Goal: Task Accomplishment & Management: Manage account settings

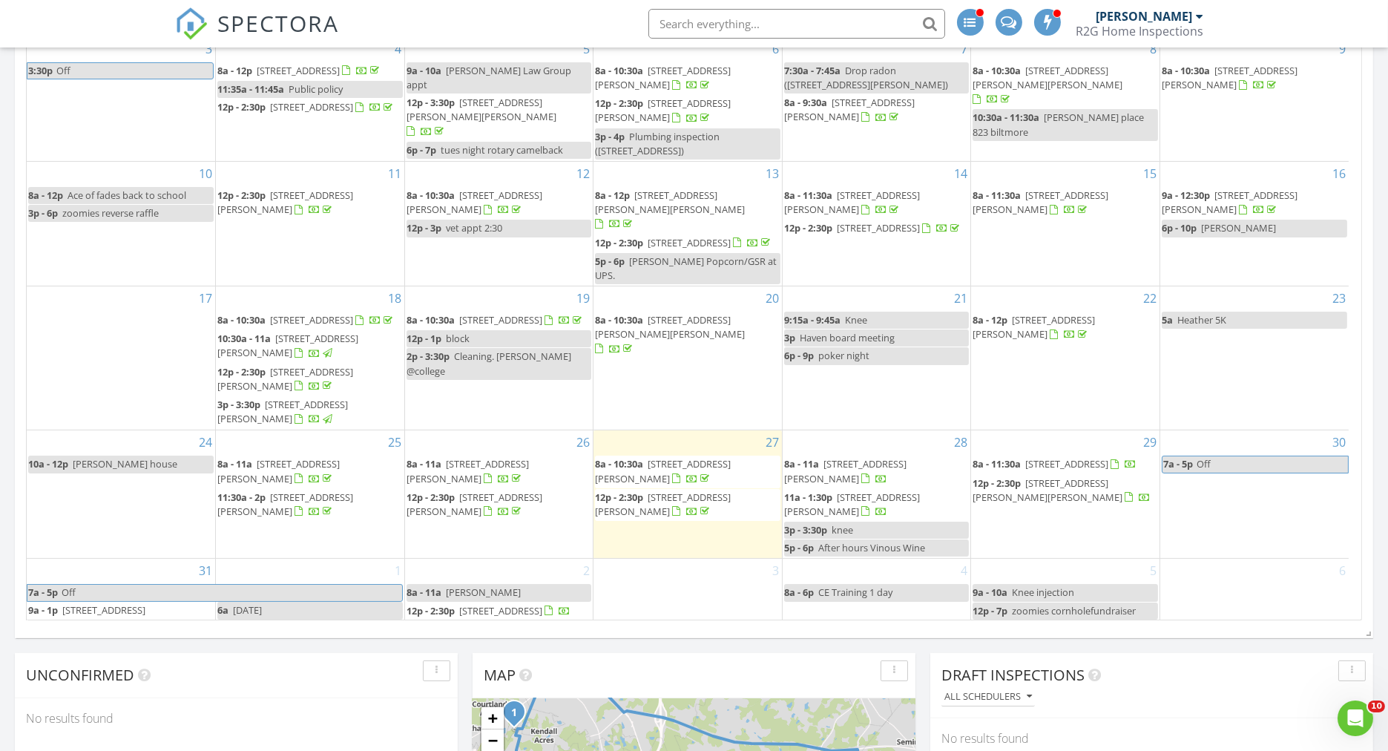
scroll to position [824, 0]
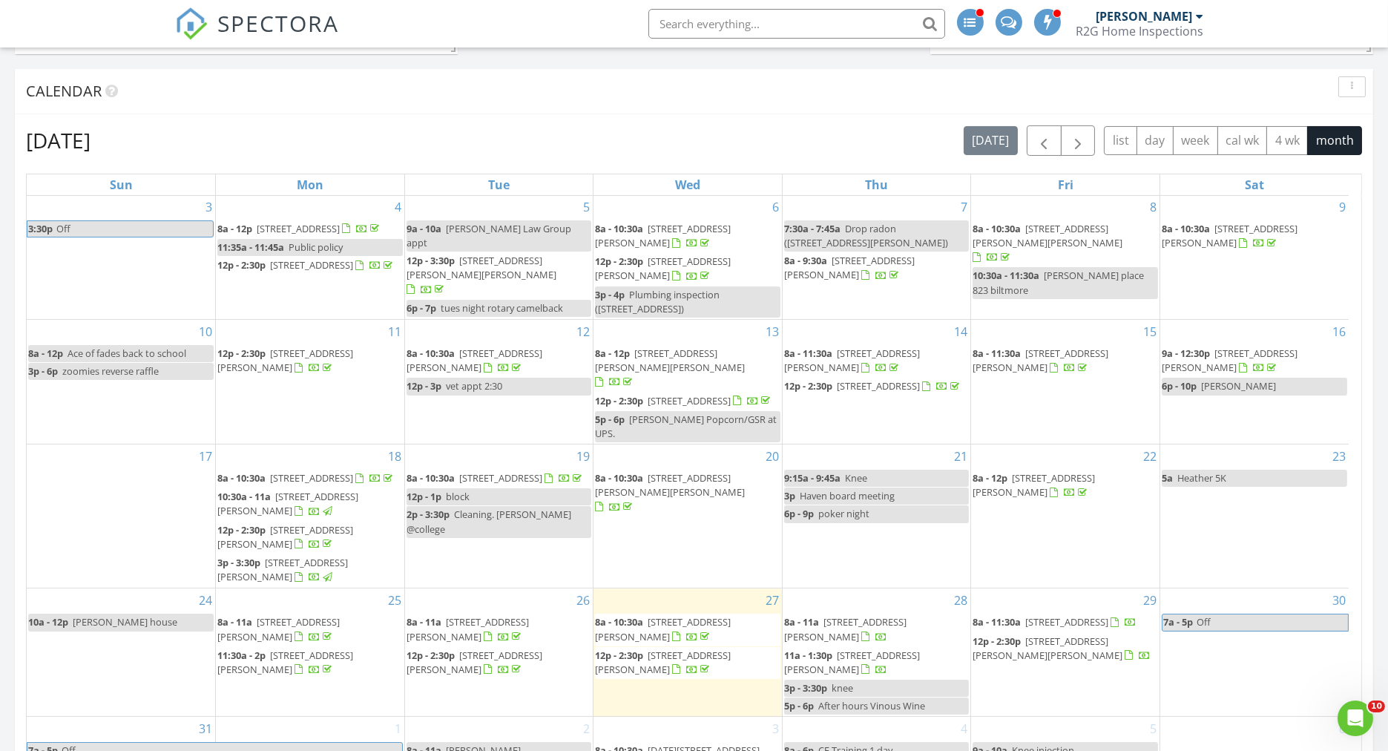
scroll to position [782, 0]
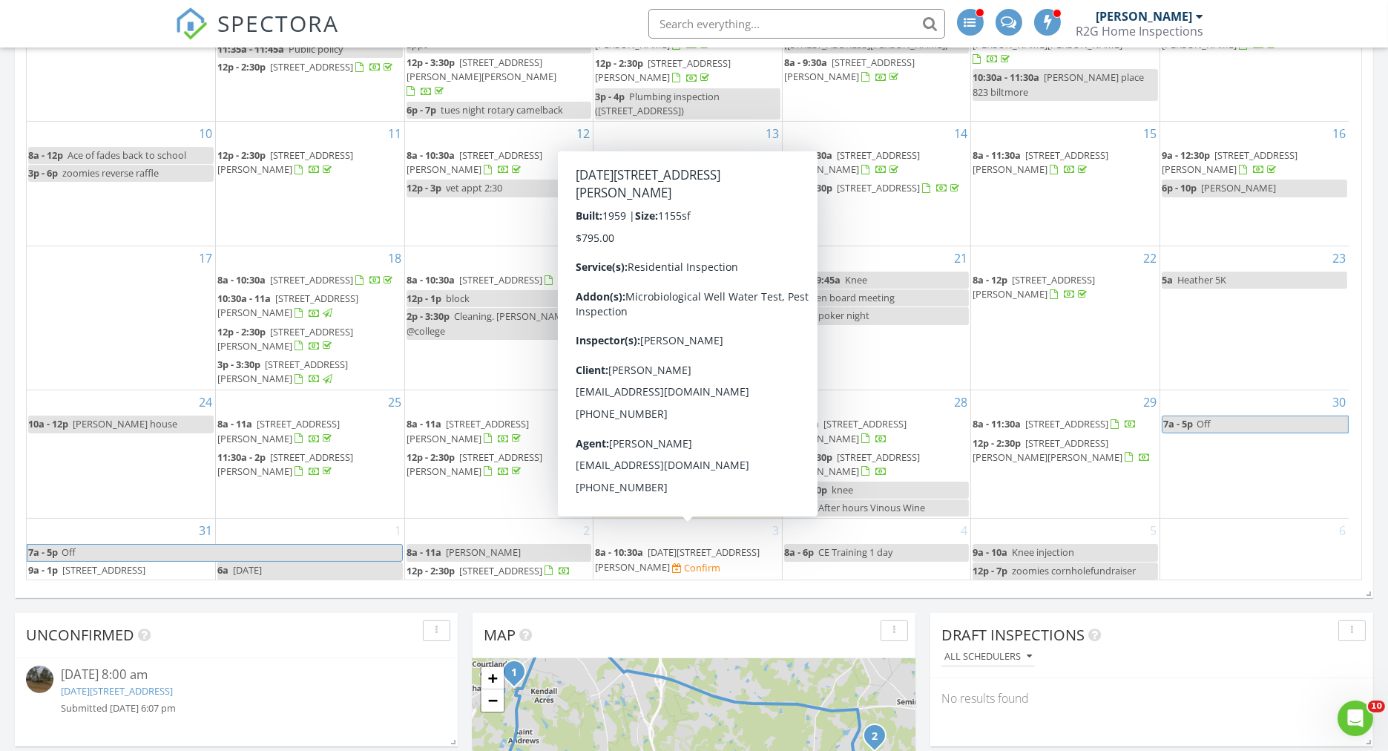
click at [663, 545] on span "3524 June Rd, Sanford 27332" at bounding box center [677, 558] width 165 height 27
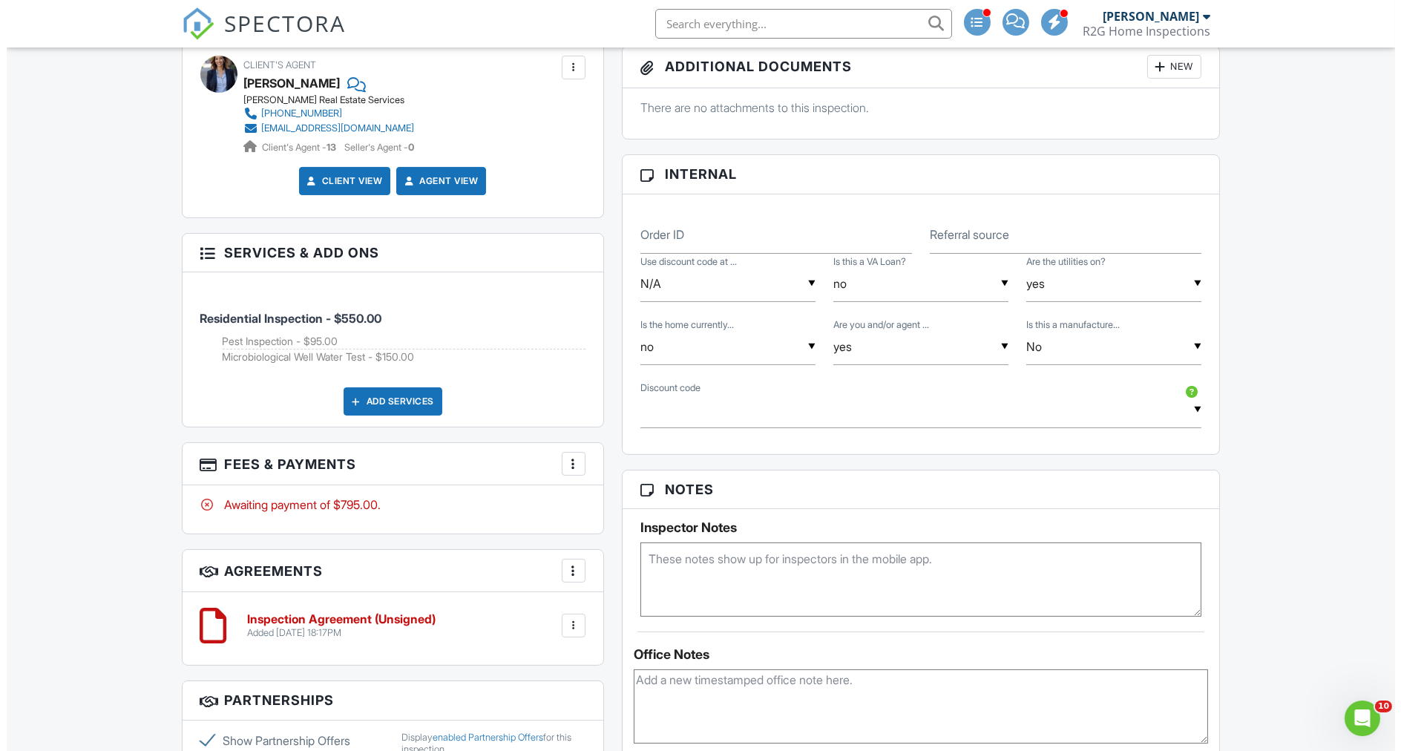
scroll to position [742, 0]
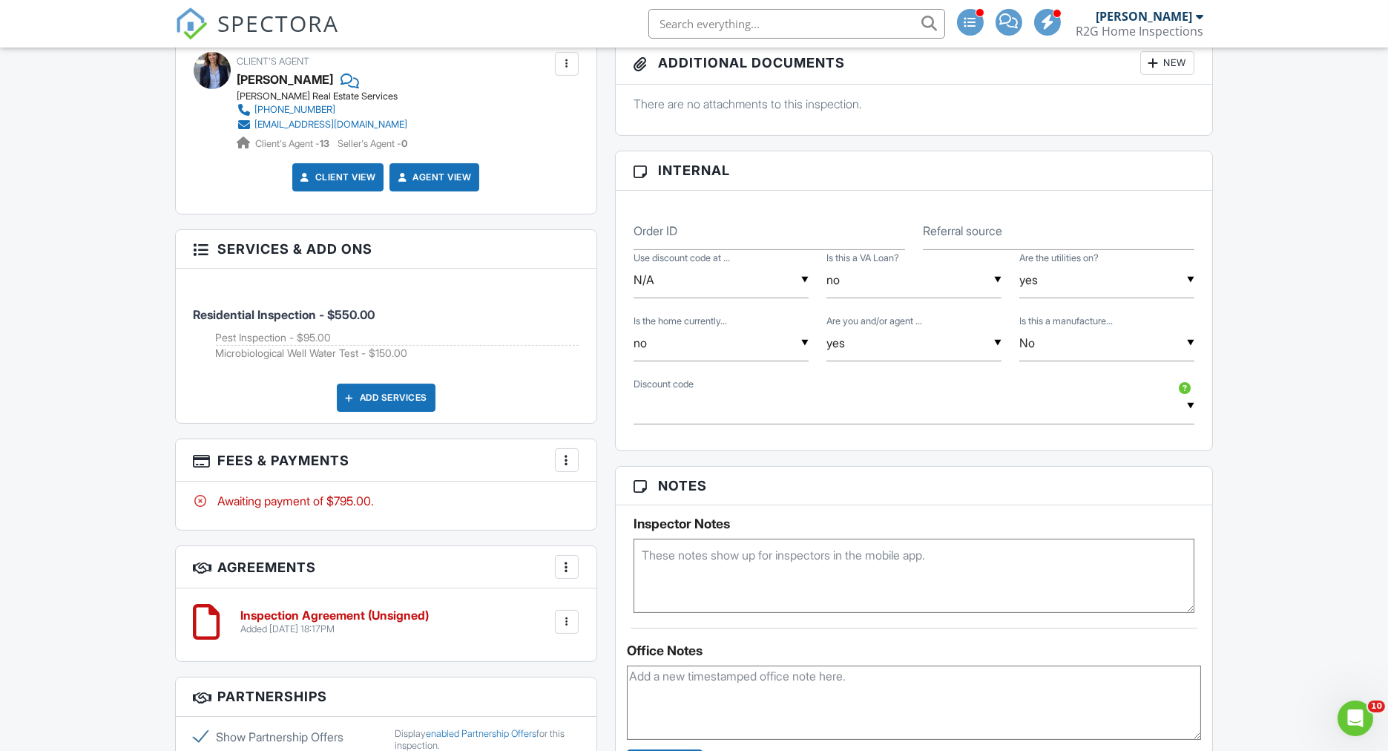
click at [573, 464] on div at bounding box center [566, 460] width 15 height 15
click at [605, 490] on li "Edit Fees & Payments" at bounding box center [641, 505] width 155 height 37
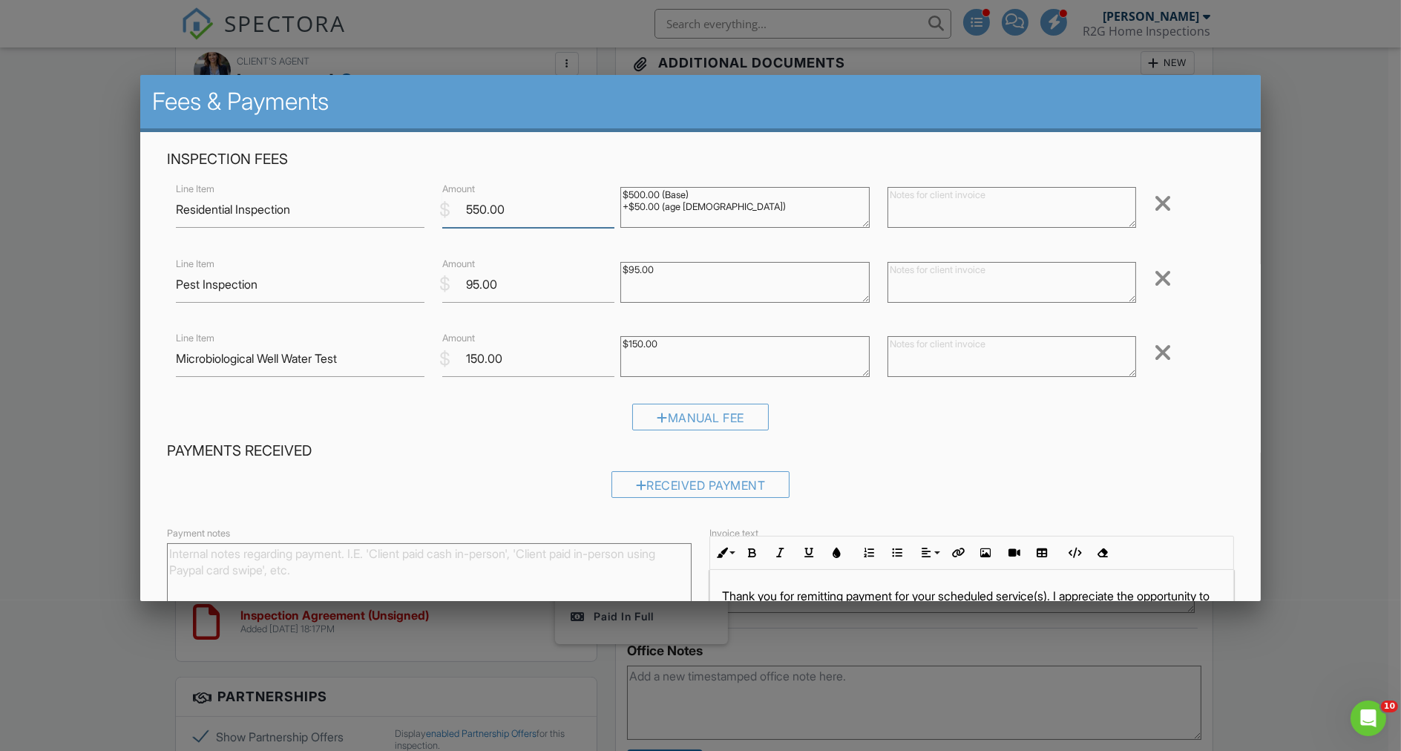
drag, startPoint x: 508, startPoint y: 210, endPoint x: 453, endPoint y: 196, distance: 56.7
click at [449, 208] on input "550.00" at bounding box center [528, 209] width 172 height 36
type input "500"
click at [890, 205] on textarea at bounding box center [1011, 207] width 249 height 41
click at [890, 206] on textarea at bounding box center [1011, 207] width 249 height 41
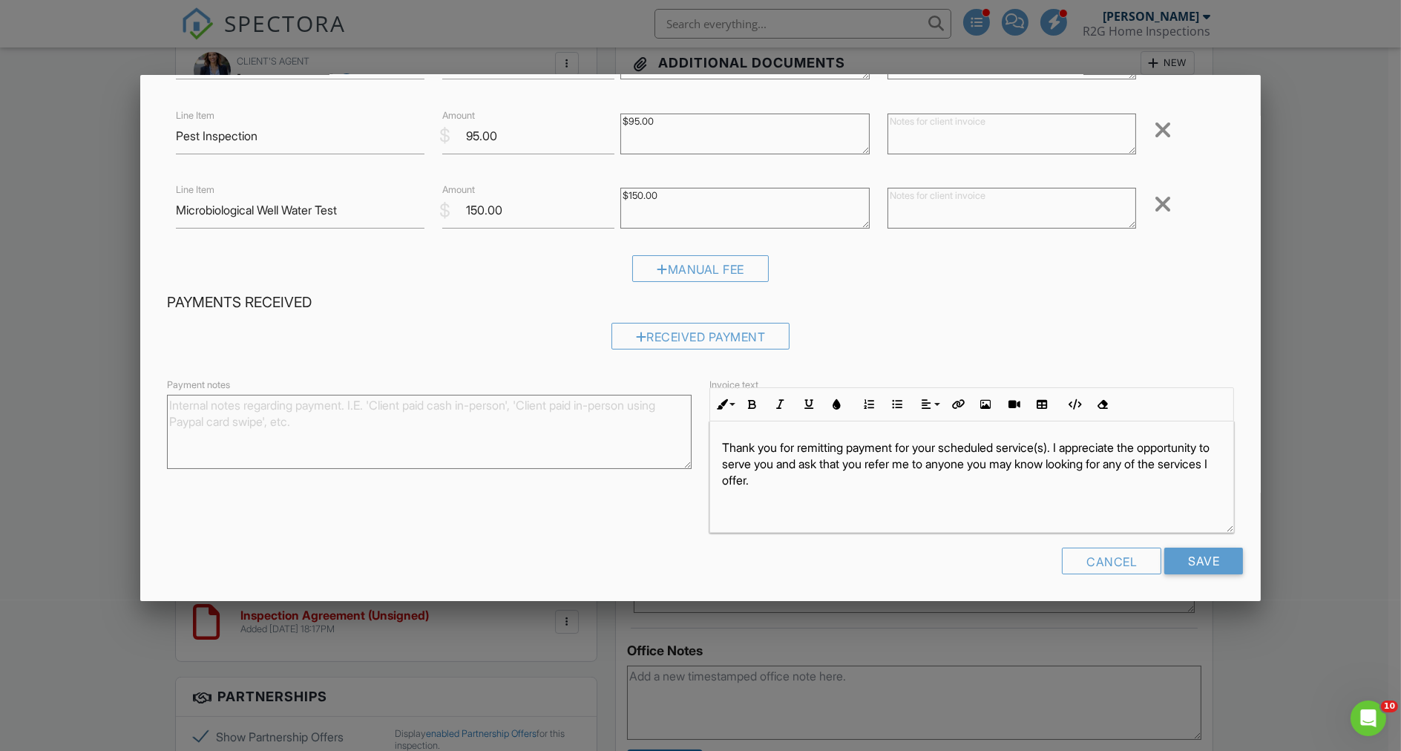
scroll to position [0, 0]
type textarea "$50 discount applied"
click at [1173, 565] on input "Save" at bounding box center [1203, 561] width 79 height 27
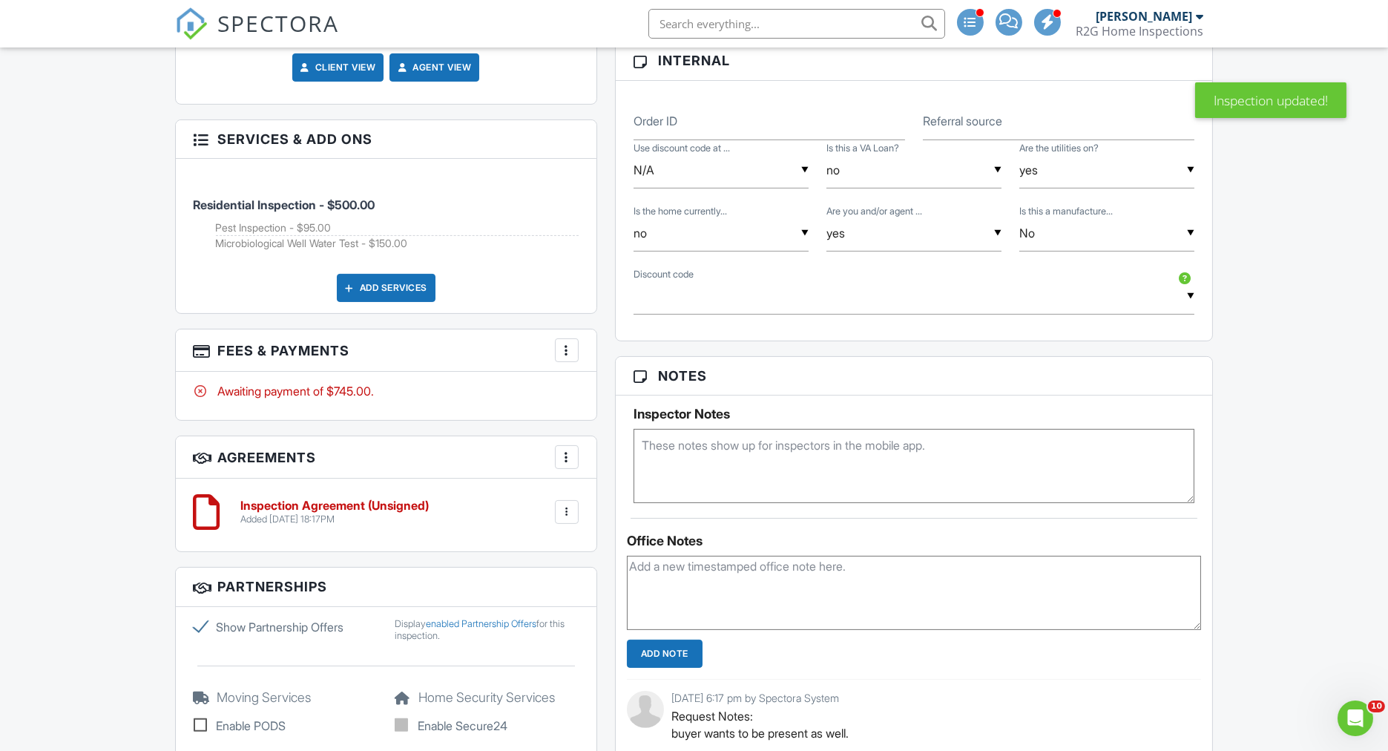
scroll to position [907, 0]
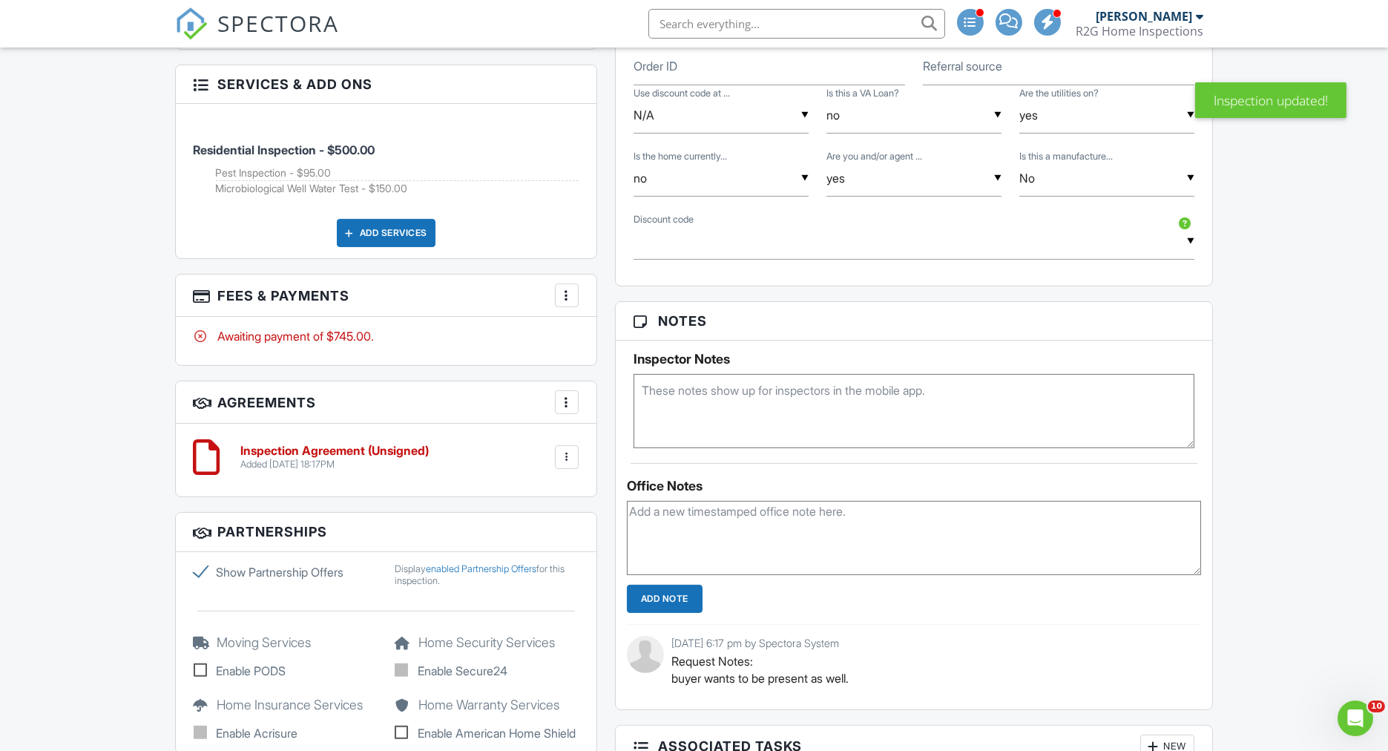
click at [676, 392] on textarea at bounding box center [915, 411] width 562 height 74
paste textarea "8199"
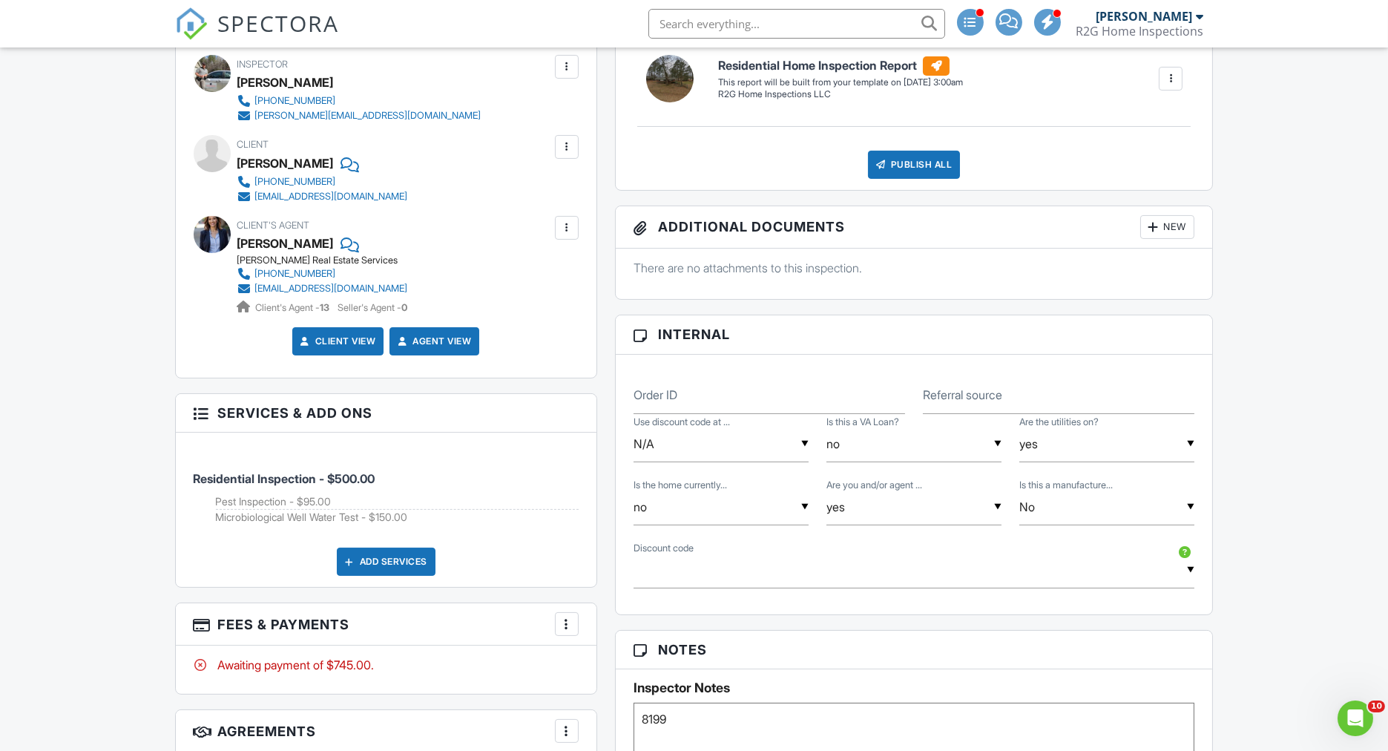
scroll to position [824, 0]
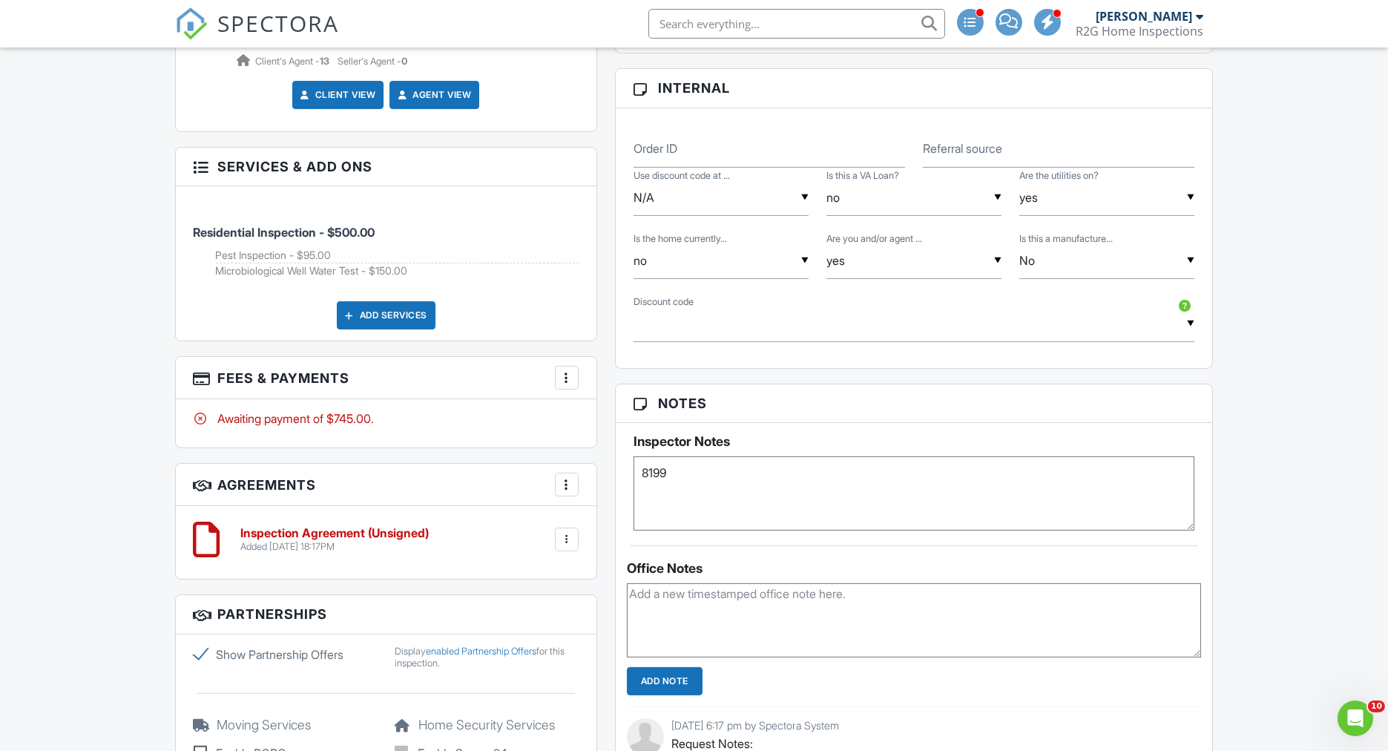
click at [669, 463] on textarea "8199" at bounding box center [915, 493] width 562 height 74
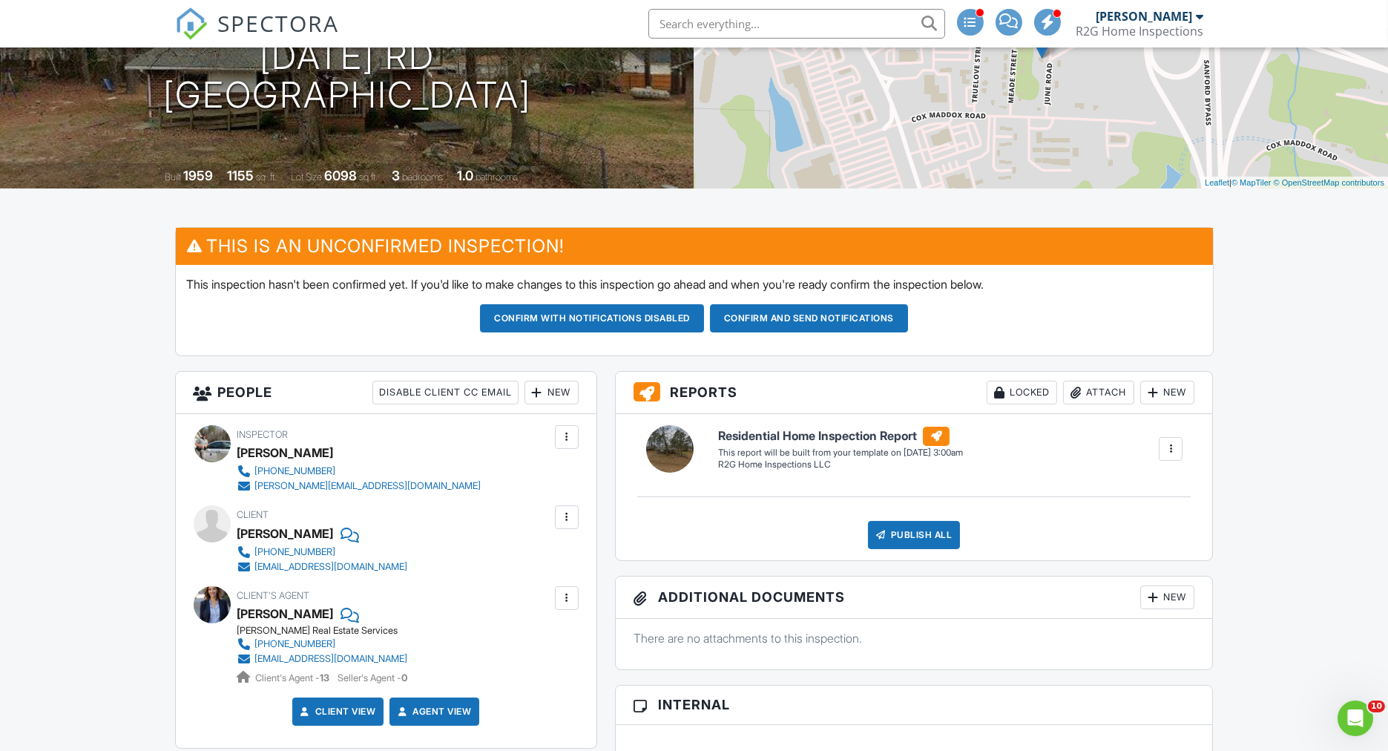
scroll to position [165, 0]
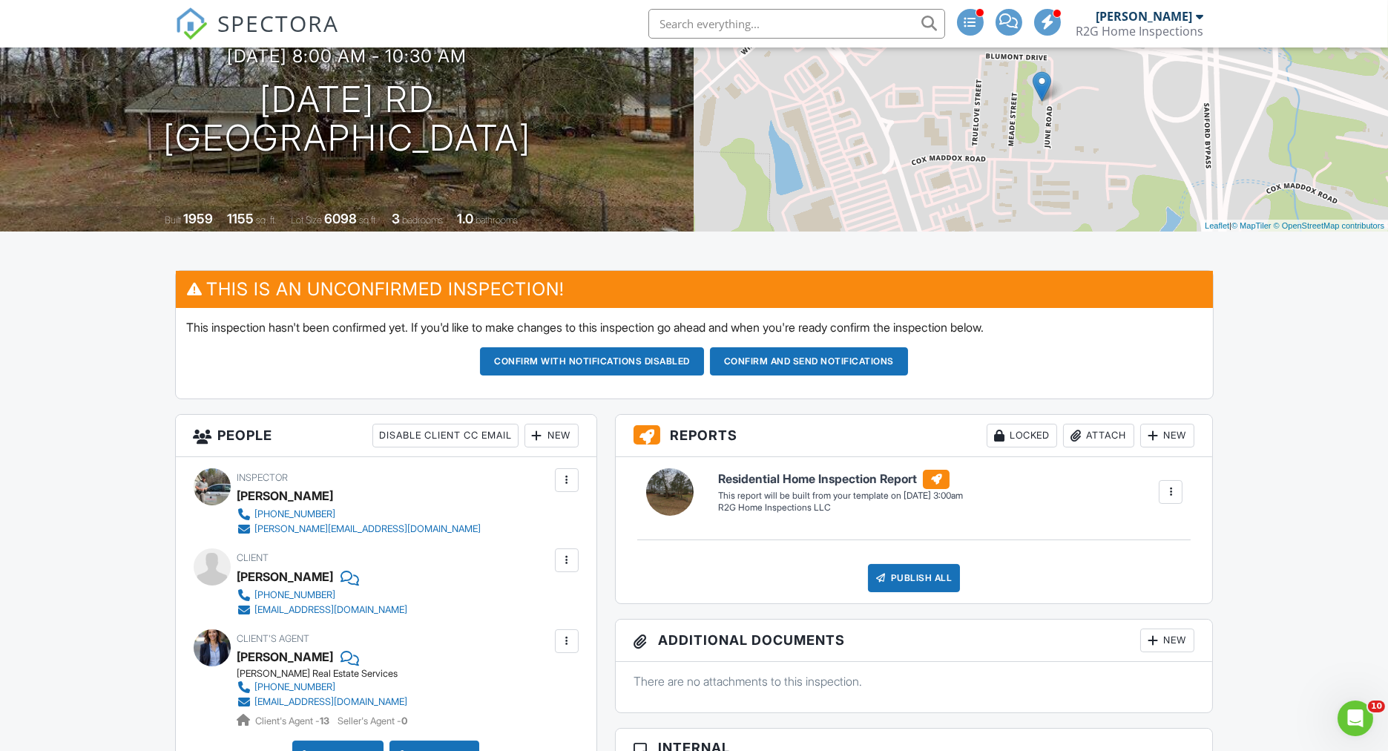
type textarea "8199- client wants to be present."
click at [704, 355] on button "Confirm and send notifications" at bounding box center [592, 361] width 224 height 28
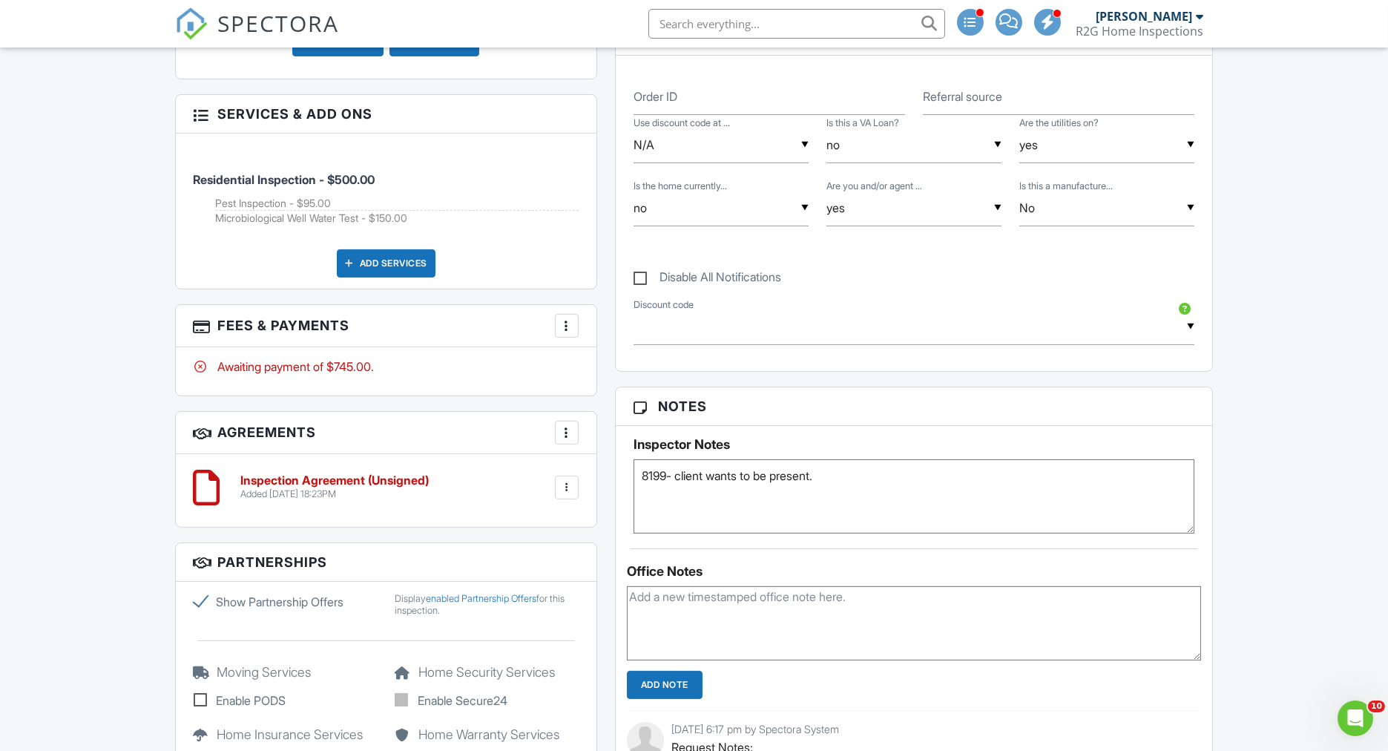
scroll to position [742, 0]
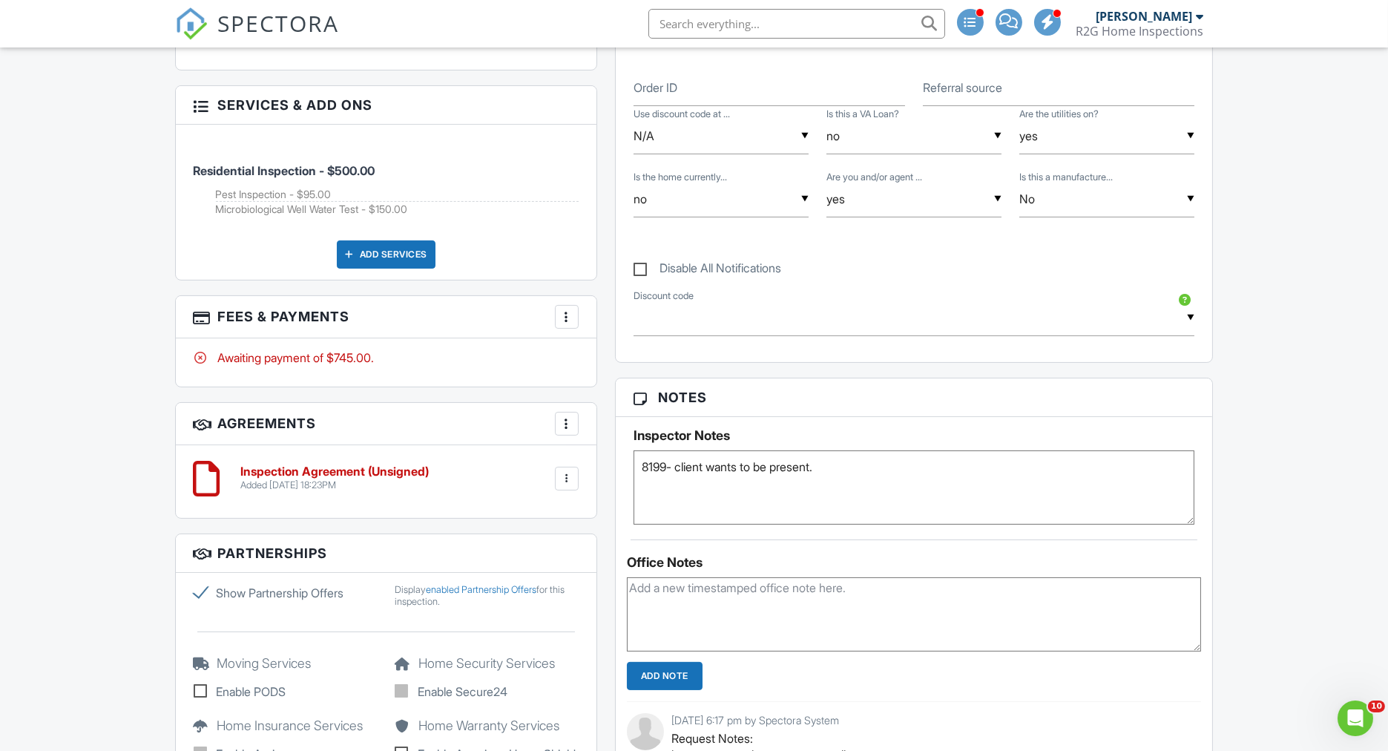
click at [853, 481] on textarea "8199- client wants to be present." at bounding box center [915, 487] width 562 height 74
type textarea "8199- client wants to be present. [GEOGRAPHIC_DATA] to be done either [DATE] or…"
click at [382, 255] on div "Add Services" at bounding box center [386, 254] width 99 height 28
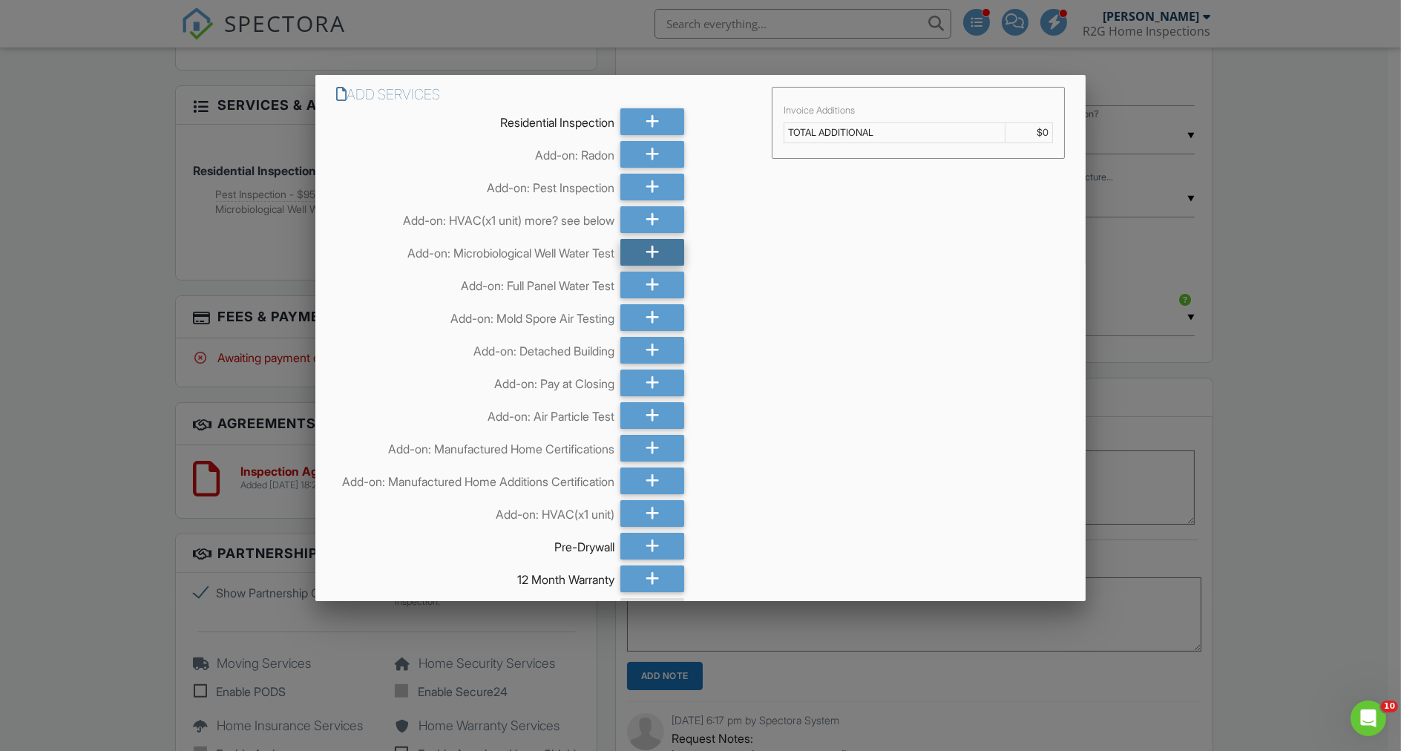
click at [646, 256] on icon at bounding box center [652, 252] width 14 height 27
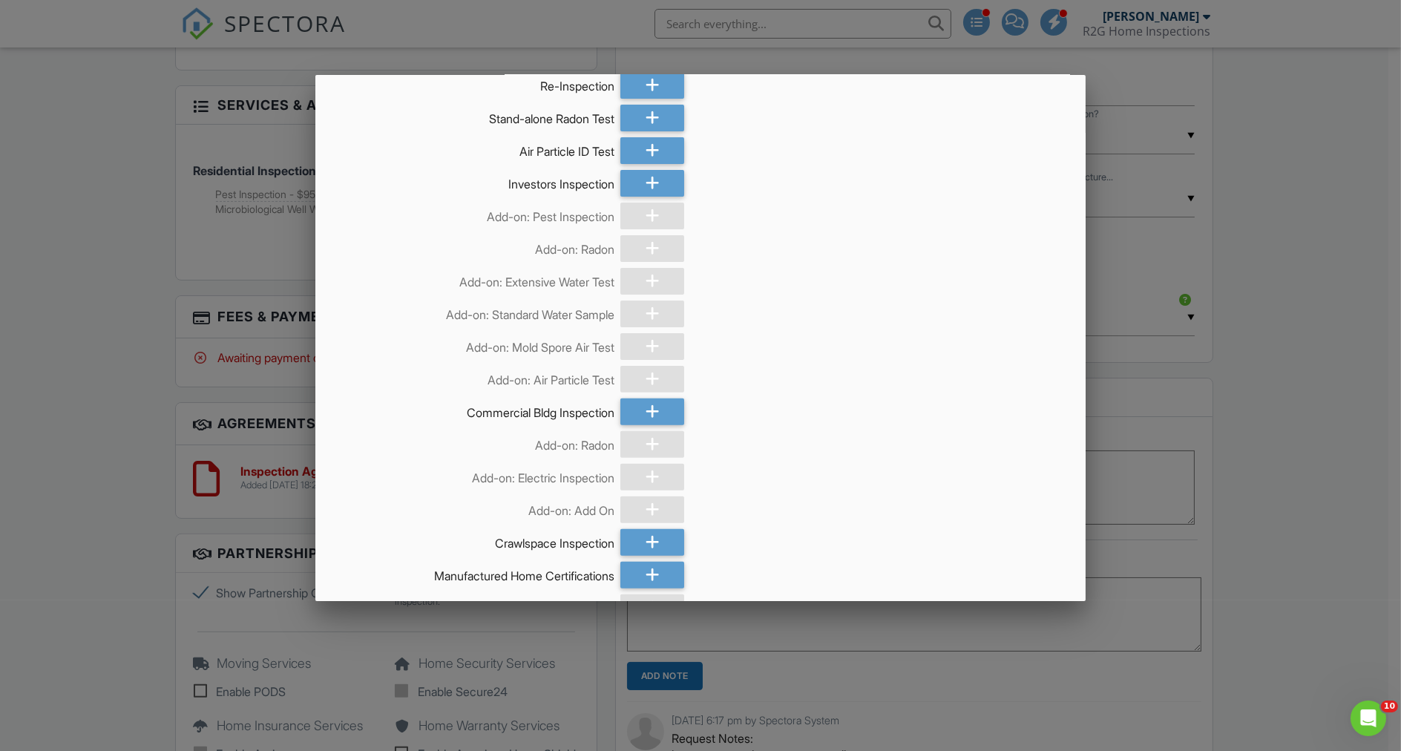
scroll to position [1056, 0]
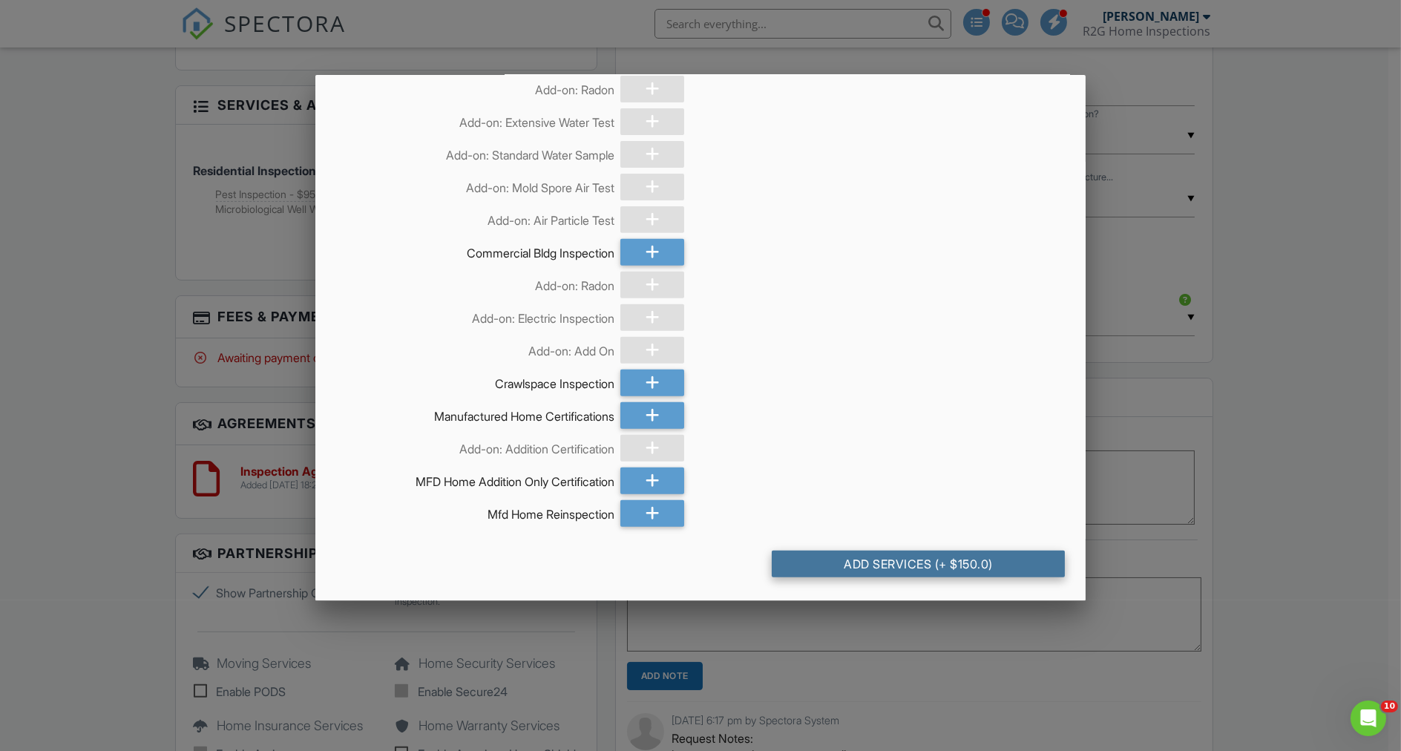
click at [878, 565] on div "Add Services (+ $150.0)" at bounding box center [918, 564] width 293 height 27
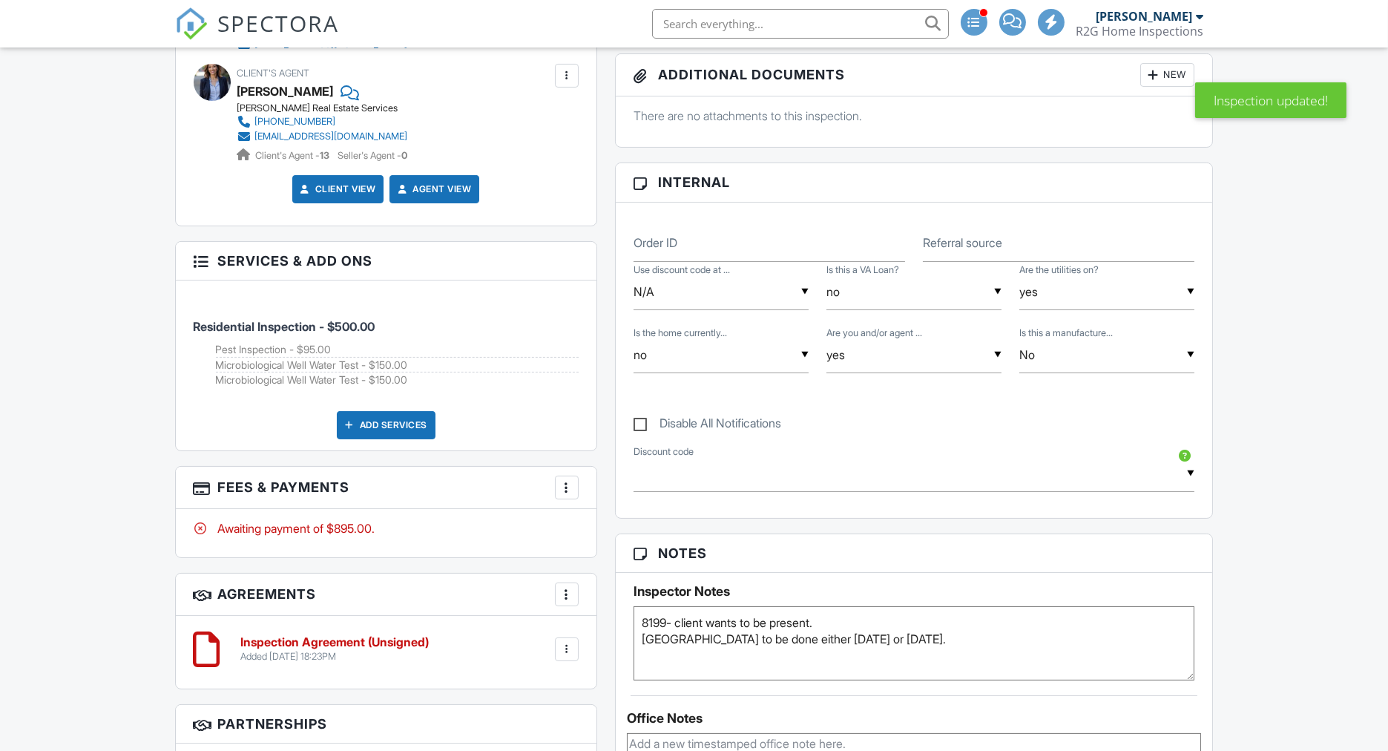
click at [561, 481] on div at bounding box center [566, 487] width 15 height 15
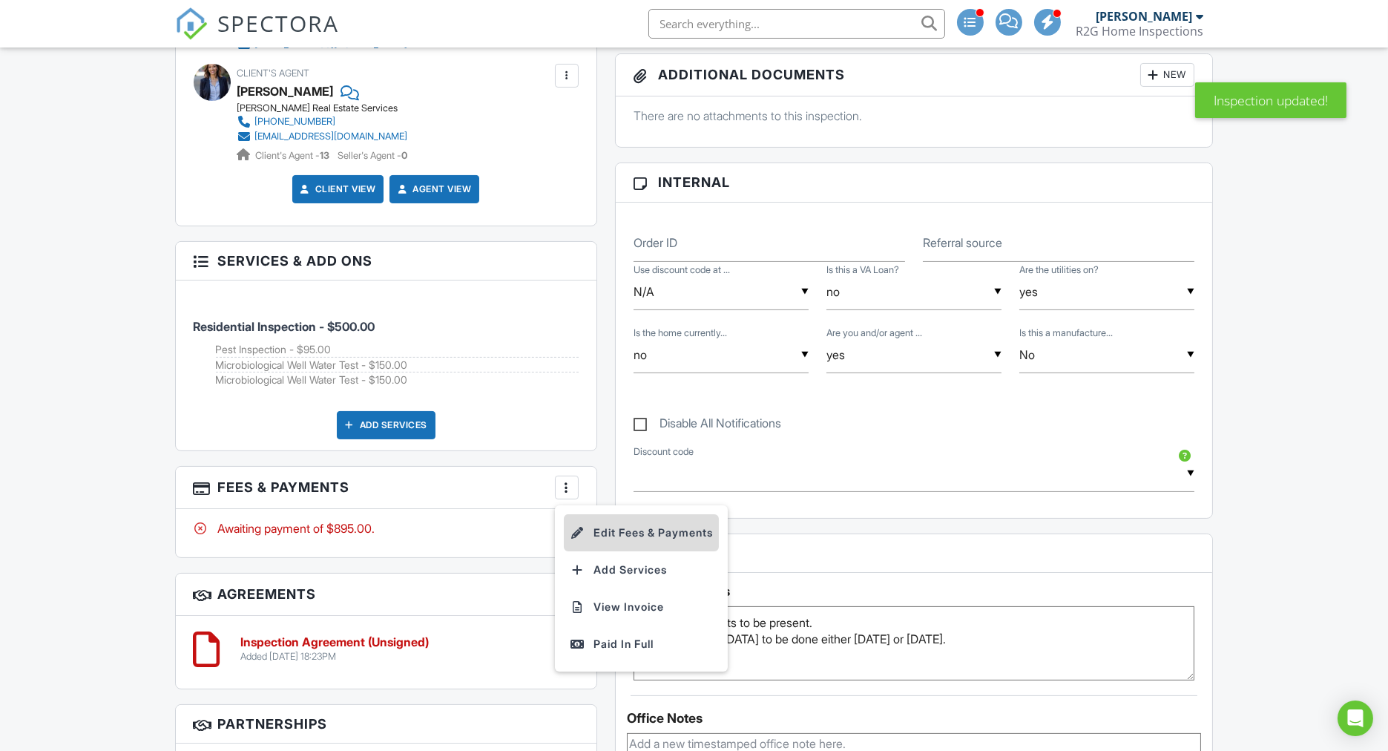
click at [598, 522] on li "Edit Fees & Payments" at bounding box center [641, 532] width 155 height 37
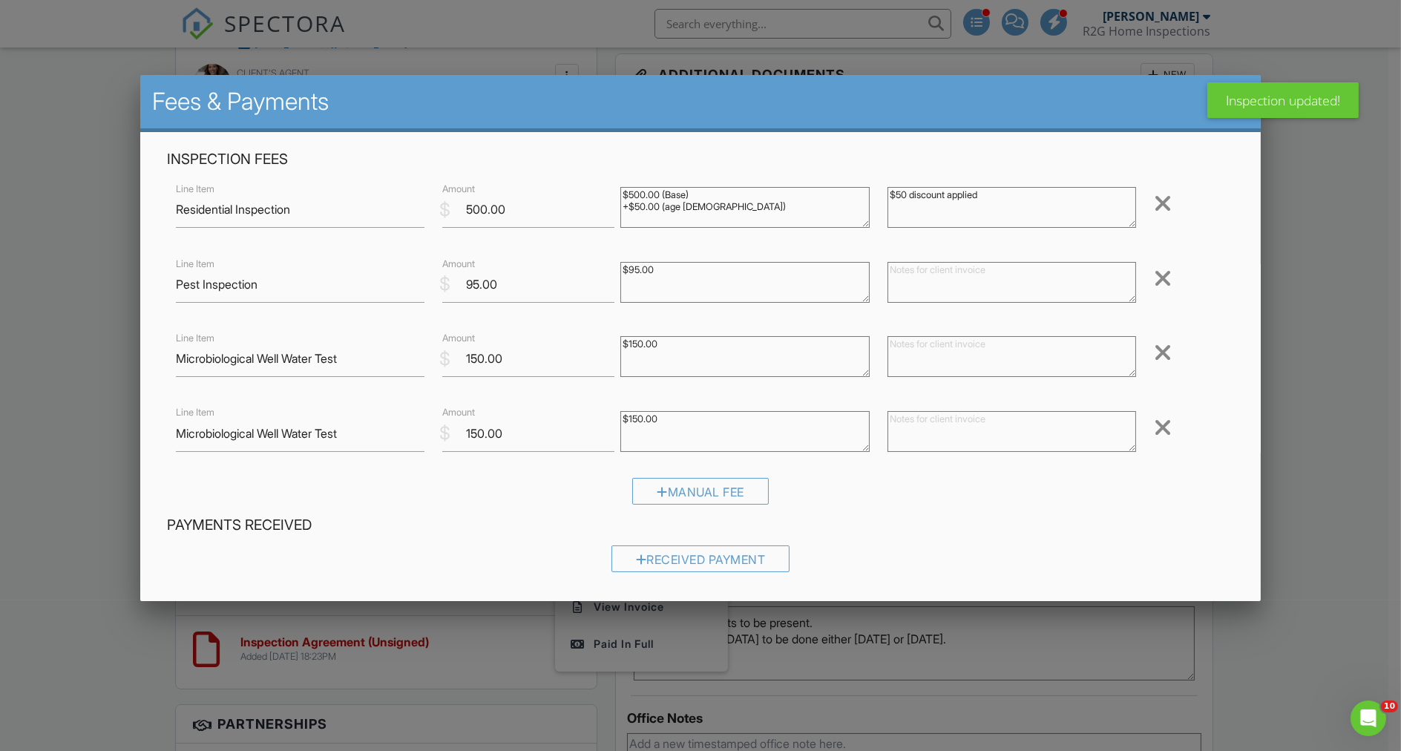
click at [1154, 354] on div at bounding box center [1163, 353] width 18 height 24
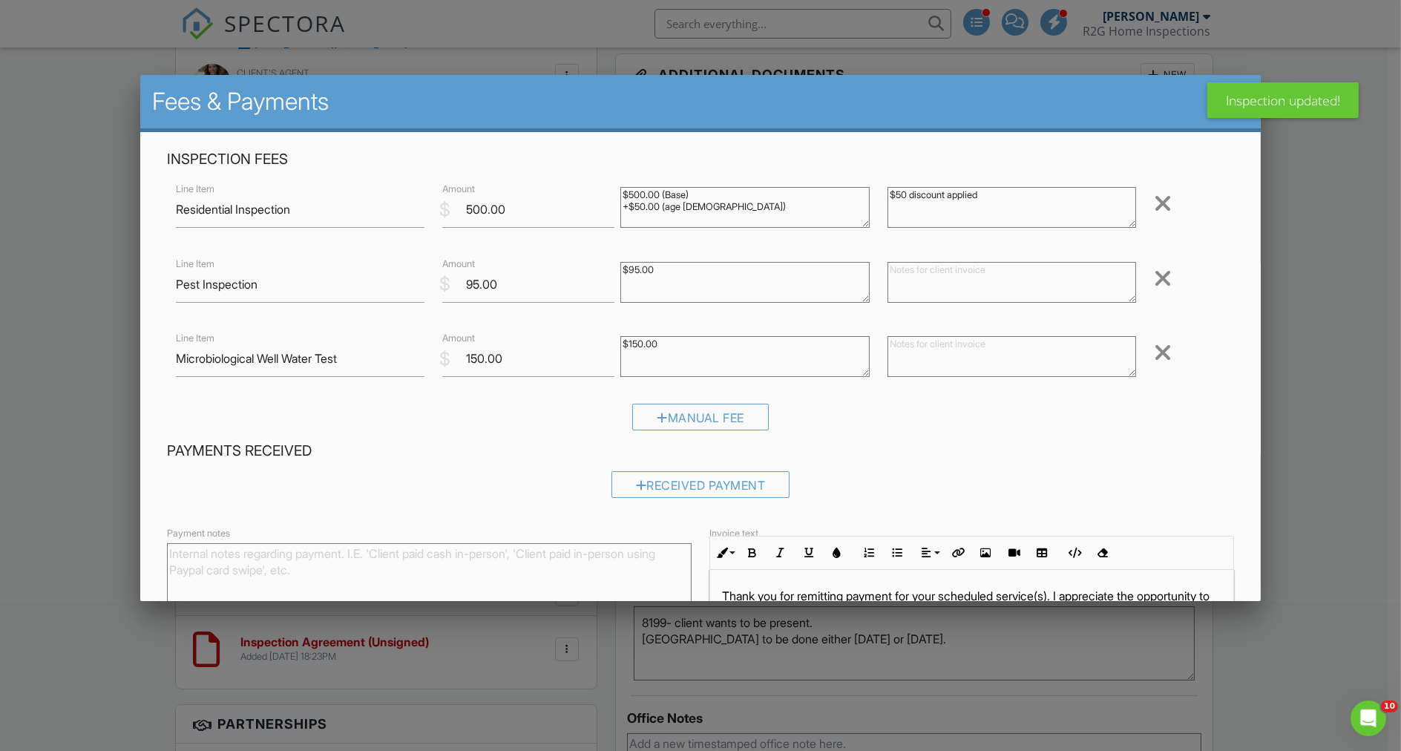
scroll to position [148, 0]
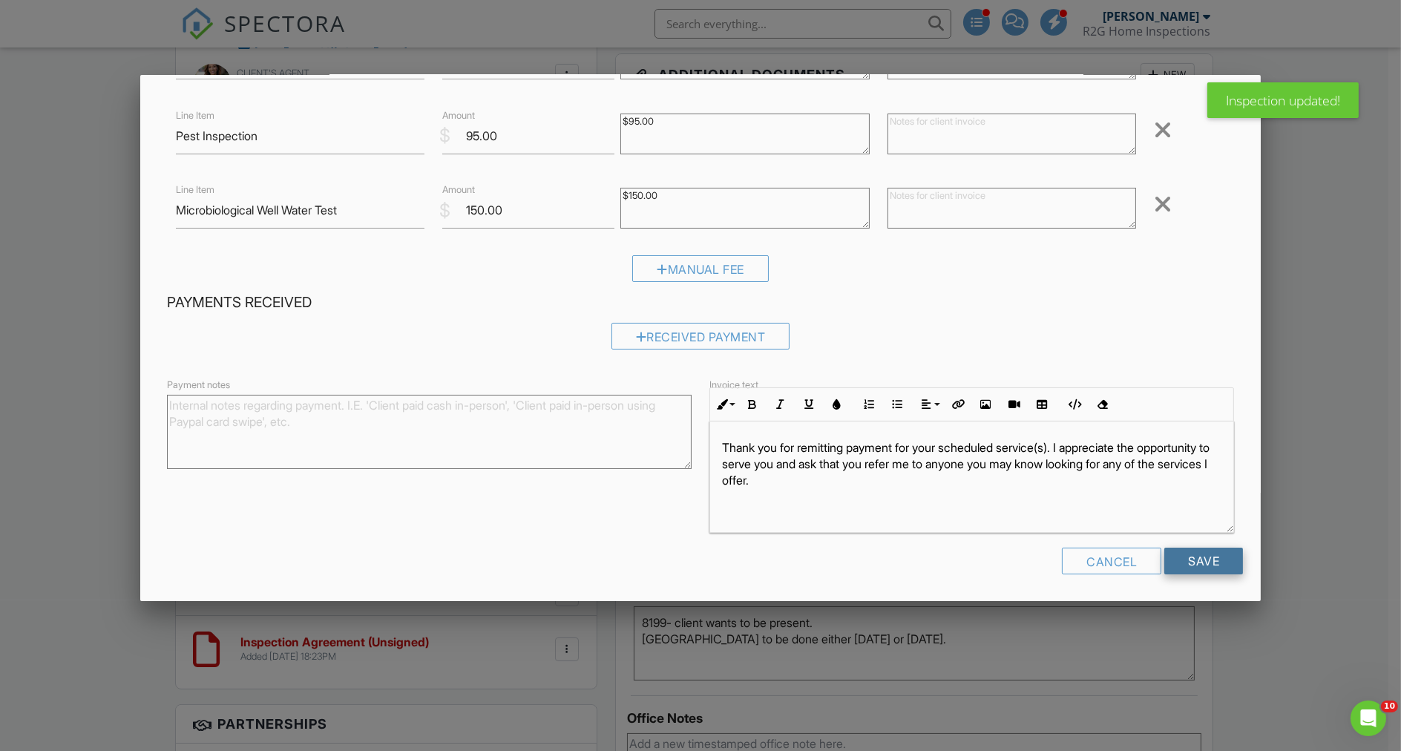
click at [1164, 549] on input "Save" at bounding box center [1203, 561] width 79 height 27
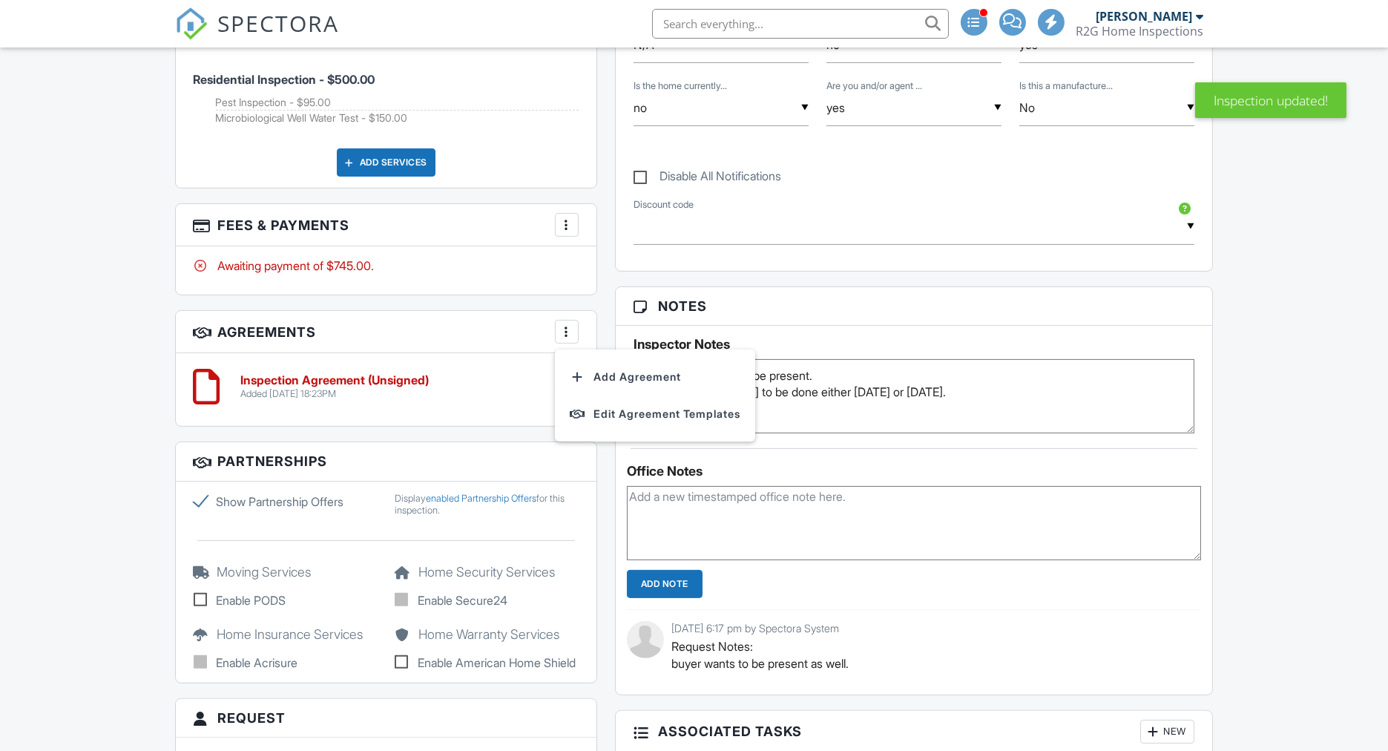
scroll to position [989, 0]
click at [566, 330] on div at bounding box center [566, 331] width 15 height 15
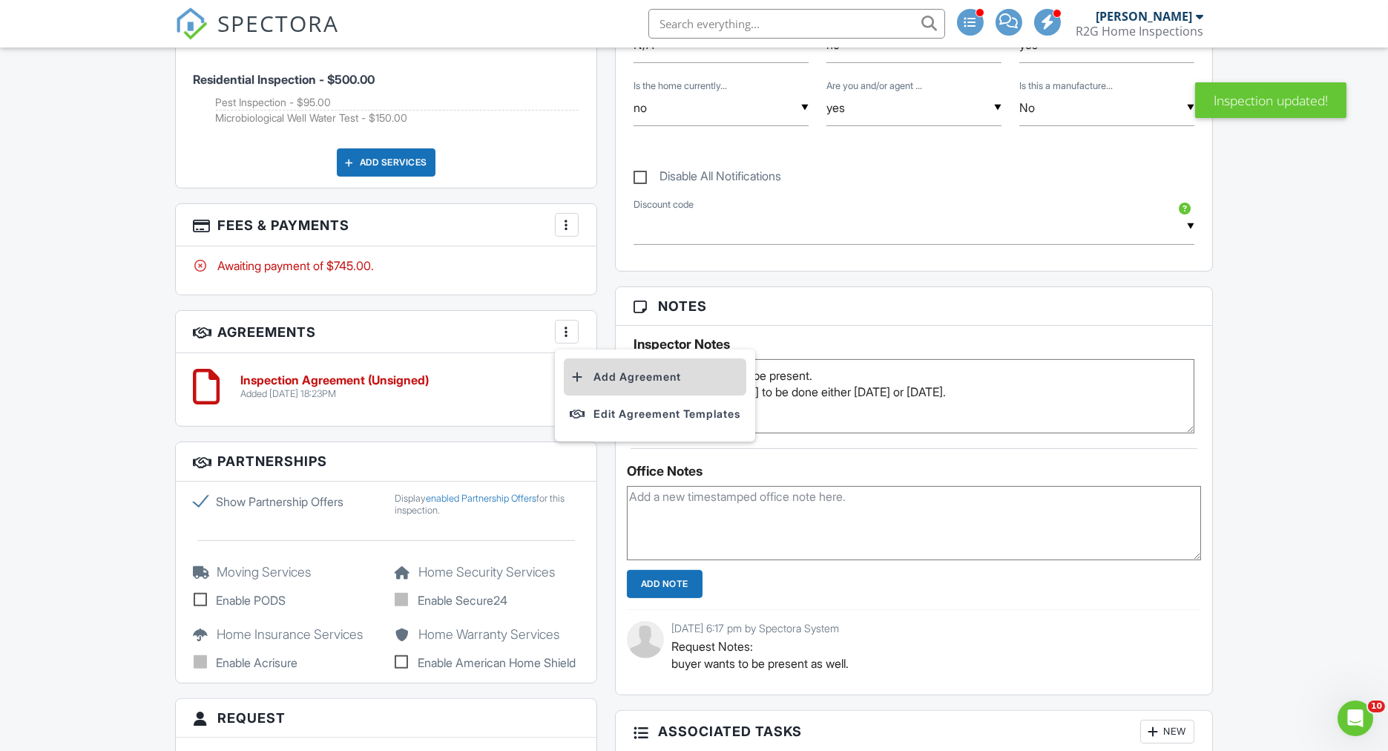
click at [622, 382] on li "Add Agreement" at bounding box center [655, 376] width 183 height 37
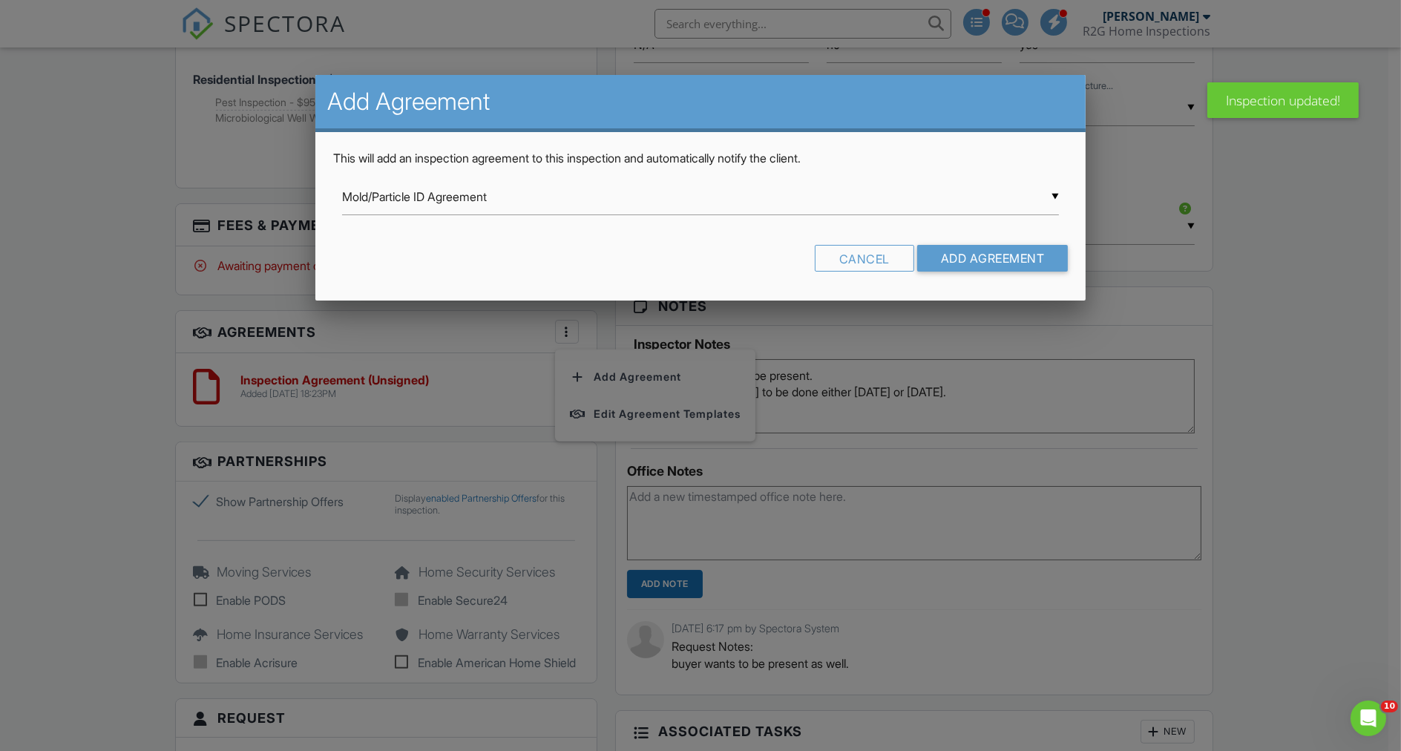
click at [607, 197] on div "▼ Mold/Particle ID Agreement Mold/Particle ID Agreement Standard Well Water Agr…" at bounding box center [700, 197] width 717 height 36
click at [449, 237] on form "▼ Mold/Particle ID Agreement Mold/Particle ID Agreement Standard Well Water Agr…" at bounding box center [700, 231] width 734 height 104
click at [562, 208] on div "▼ Mold/Particle ID Agreement Mold/Particle ID Agreement Standard Well Water Agr…" at bounding box center [700, 197] width 717 height 36
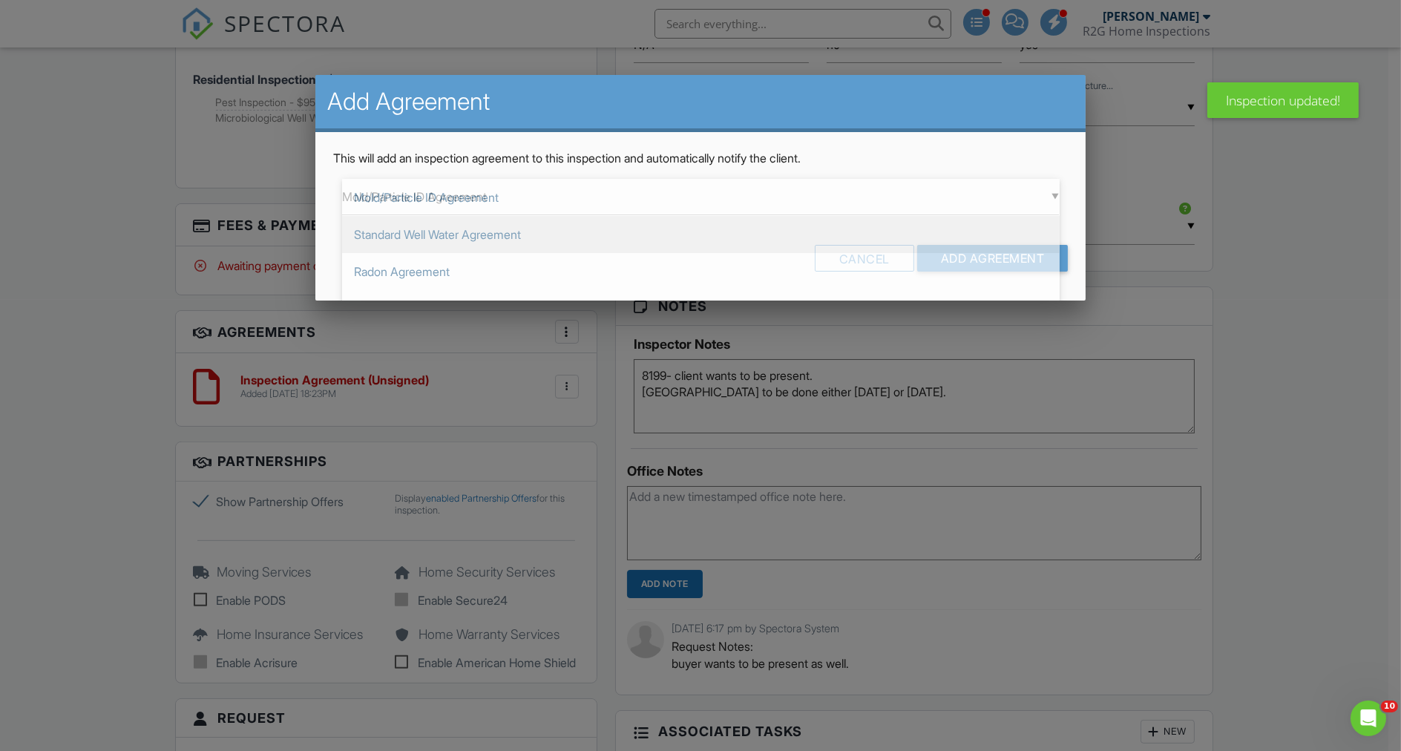
click at [473, 234] on span "Standard Well Water Agreement" at bounding box center [700, 234] width 717 height 37
type input "Standard Well Water Agreement"
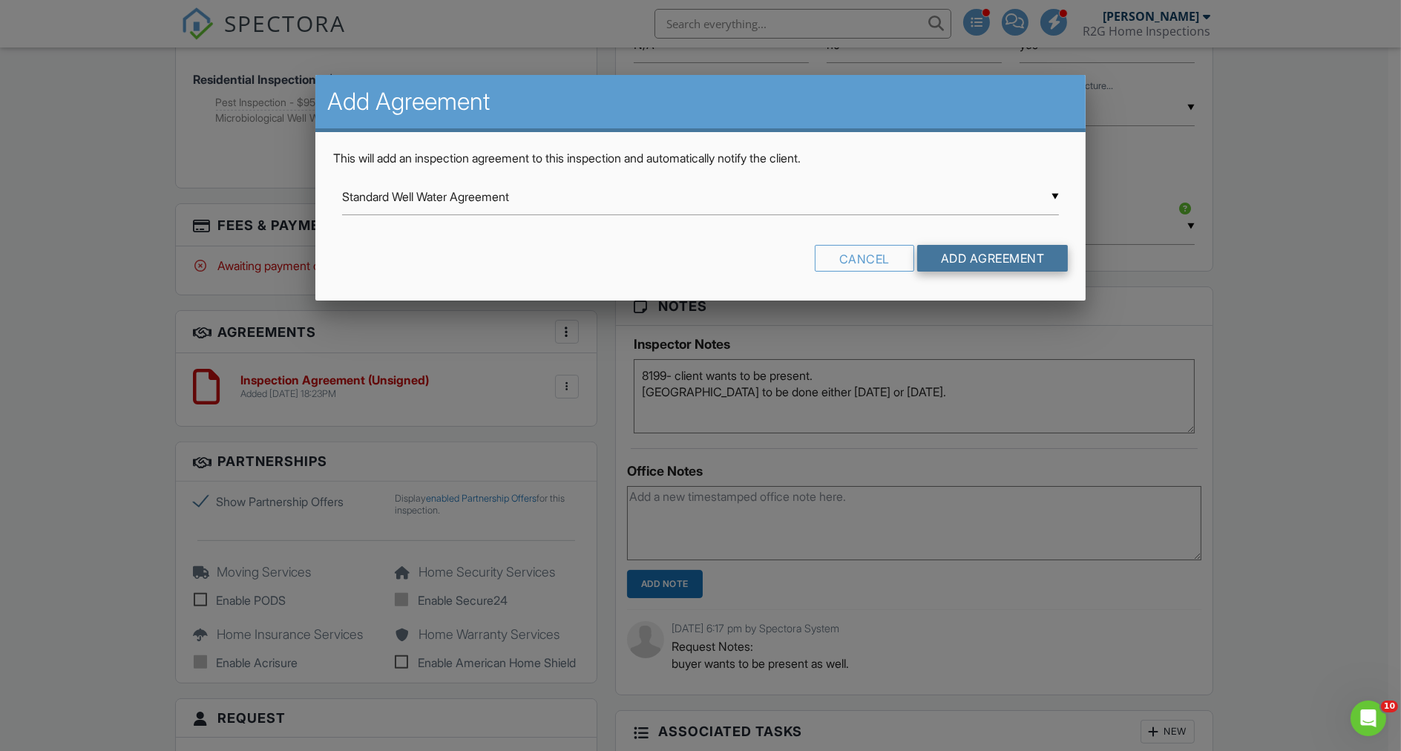
click at [970, 261] on input "Add Agreement" at bounding box center [992, 258] width 151 height 27
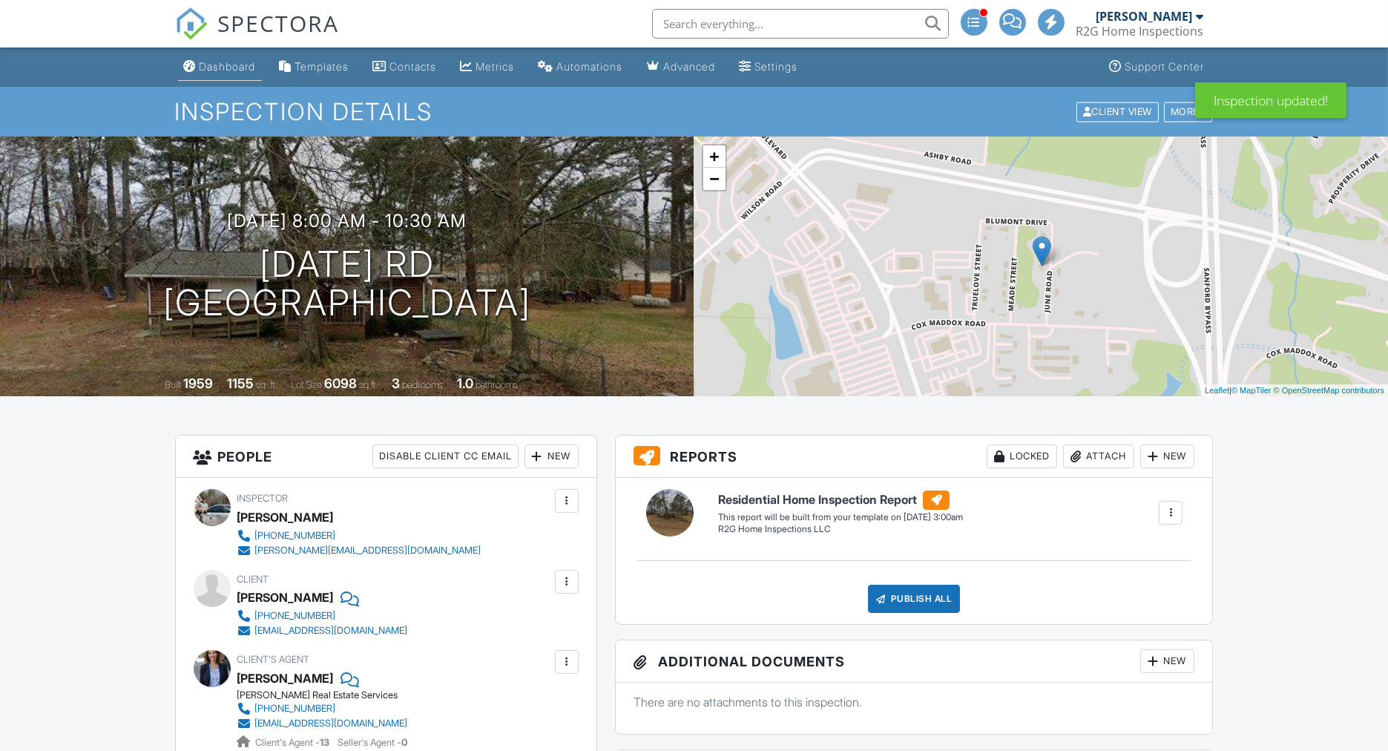
click at [221, 70] on div "Dashboard" at bounding box center [228, 66] width 56 height 13
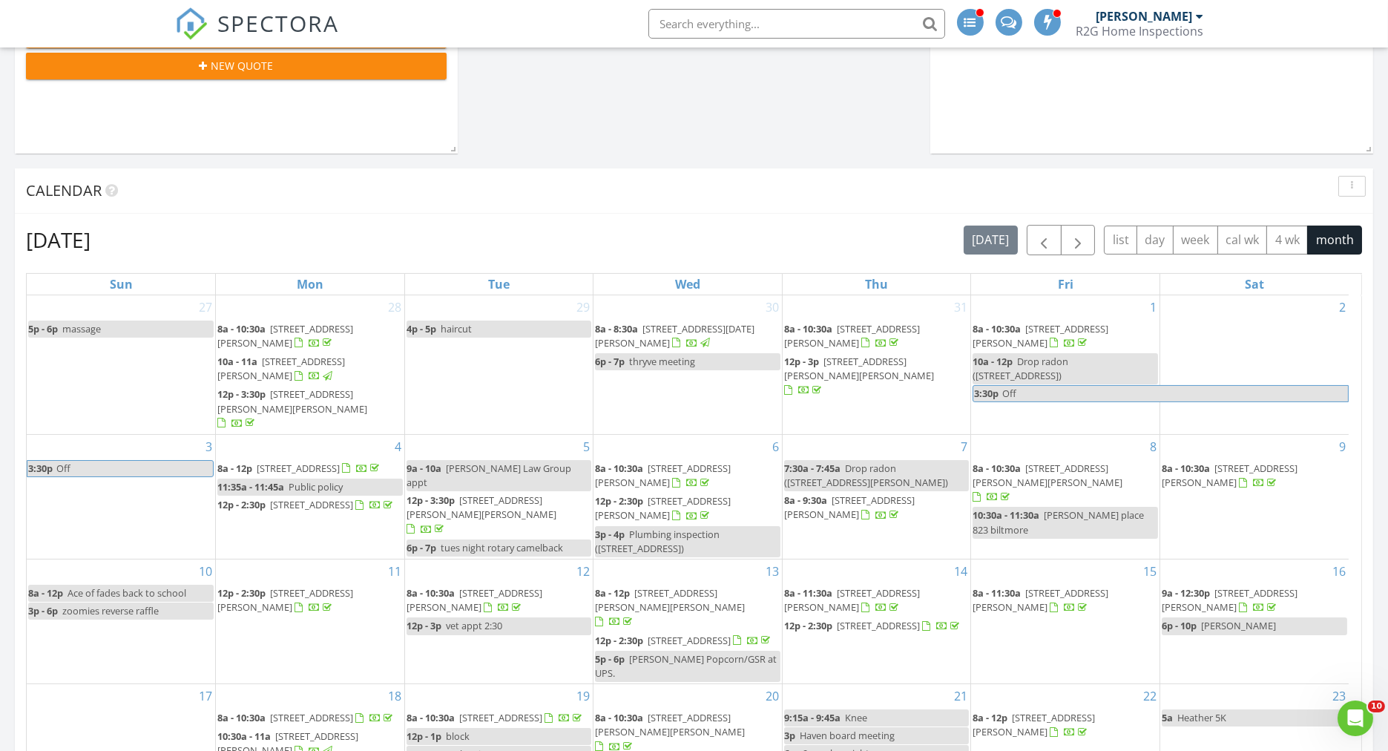
scroll to position [576, 0]
